Goal: Task Accomplishment & Management: Manage account settings

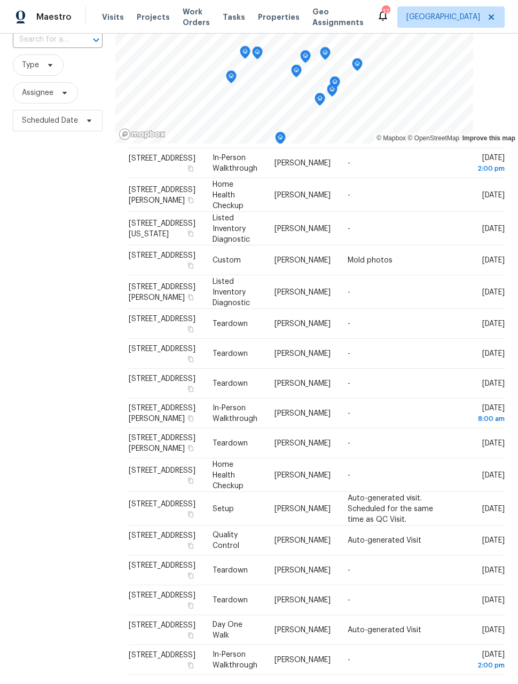
scroll to position [35, 0]
click at [0, 0] on icon at bounding box center [0, 0] width 0 height 0
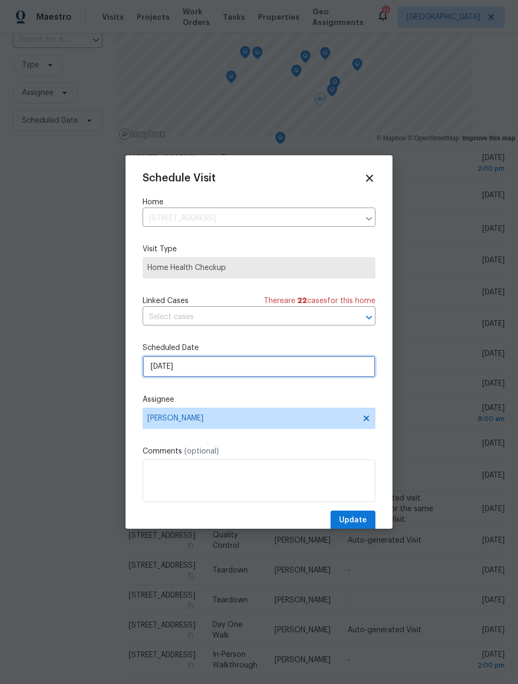
click at [314, 367] on input "9/29/2025" at bounding box center [258, 366] width 233 height 21
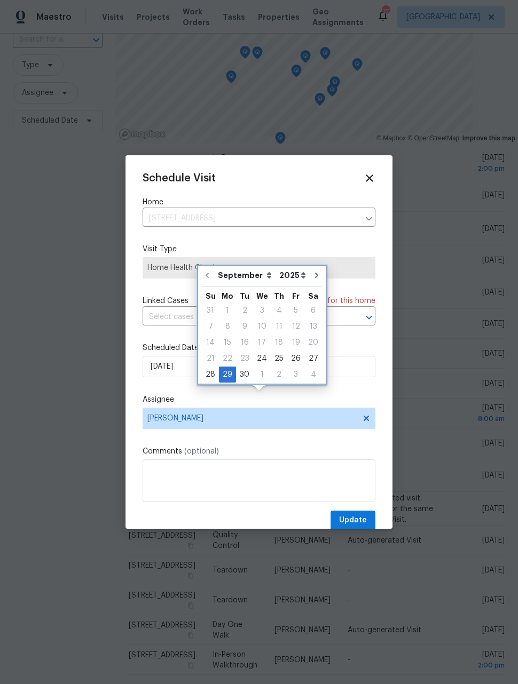
click at [313, 271] on icon "Go to next month" at bounding box center [316, 275] width 9 height 9
type input "10/29/2025"
select select "9"
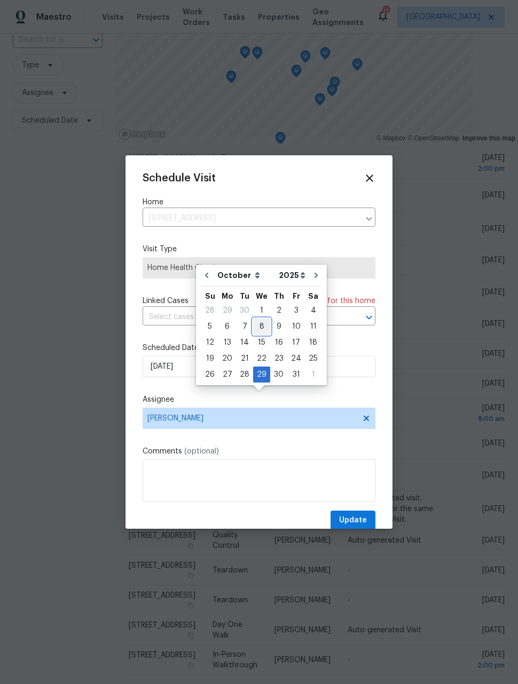
click at [260, 319] on div "8" at bounding box center [261, 326] width 17 height 15
type input "10/8/2025"
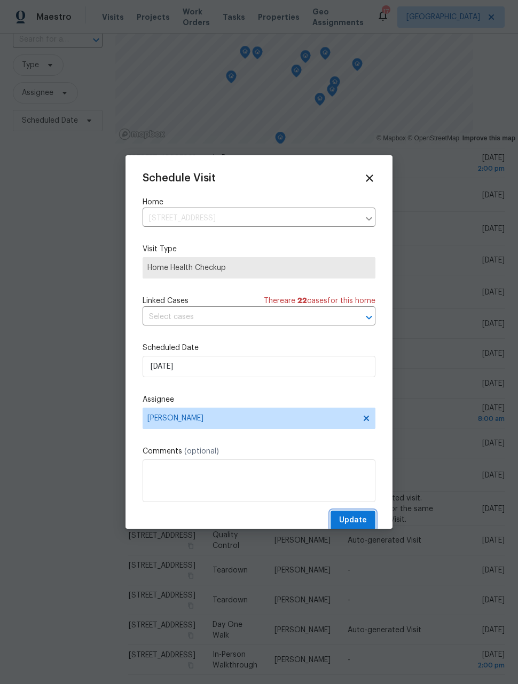
click at [351, 527] on span "Update" at bounding box center [353, 520] width 28 height 13
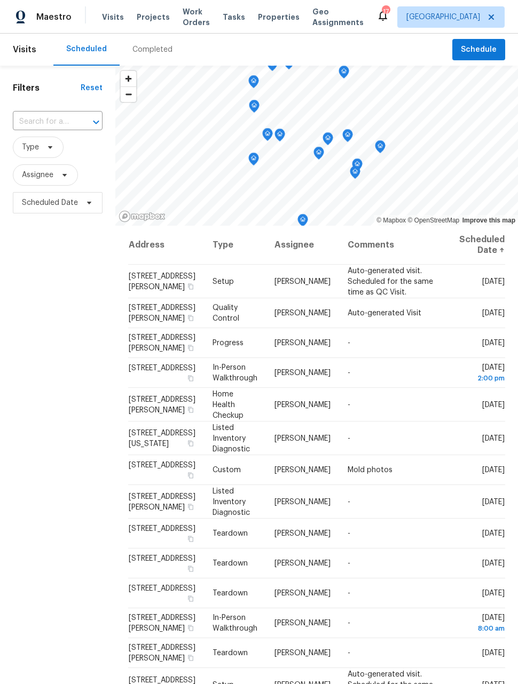
scroll to position [0, 0]
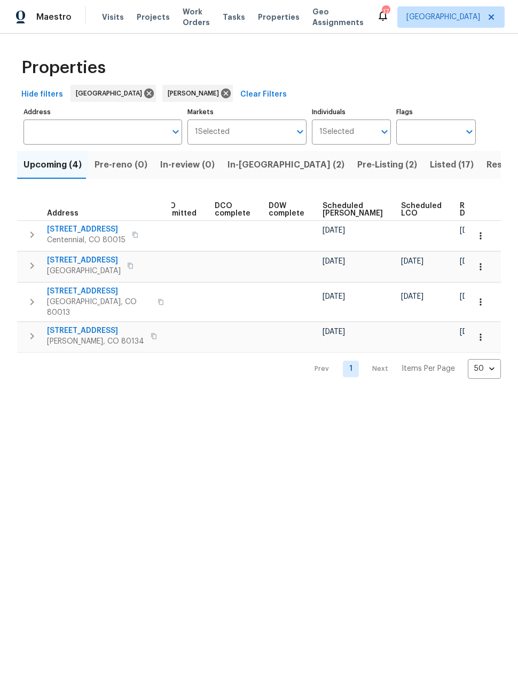
scroll to position [0, 195]
click at [478, 297] on icon "button" at bounding box center [480, 302] width 11 height 11
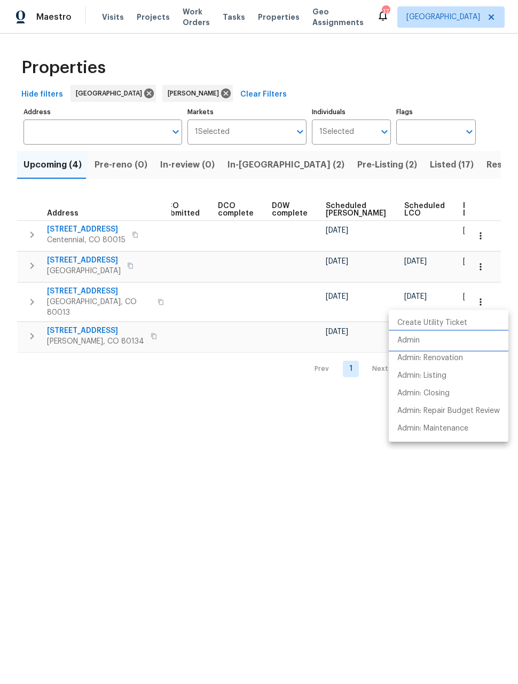
click at [411, 340] on p "Admin" at bounding box center [408, 340] width 22 height 11
click at [366, 552] on div at bounding box center [259, 342] width 518 height 684
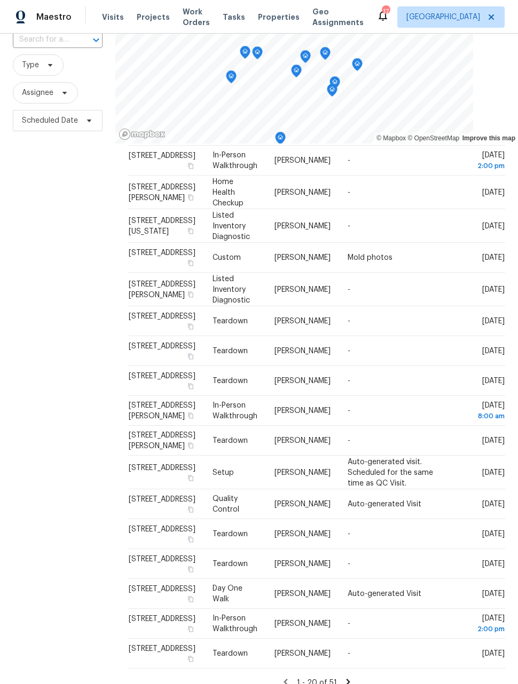
scroll to position [35, 0]
click at [352, 677] on div "1 - 20 of 51" at bounding box center [316, 682] width 377 height 11
click at [344, 677] on icon at bounding box center [348, 682] width 10 height 10
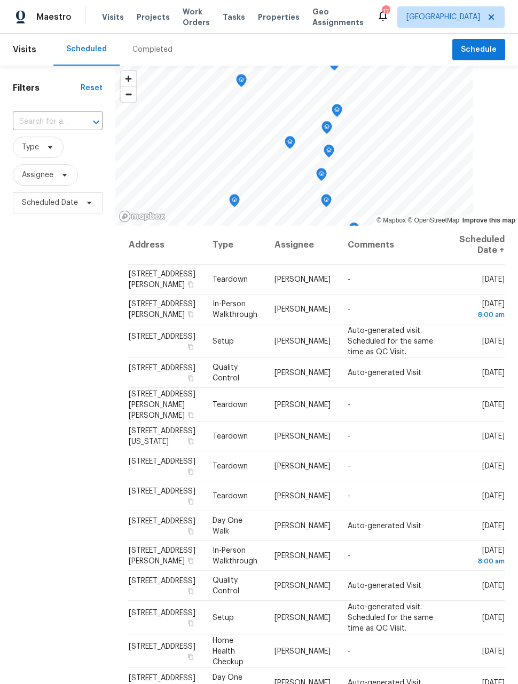
scroll to position [0, 0]
